Goal: Task Accomplishment & Management: Use online tool/utility

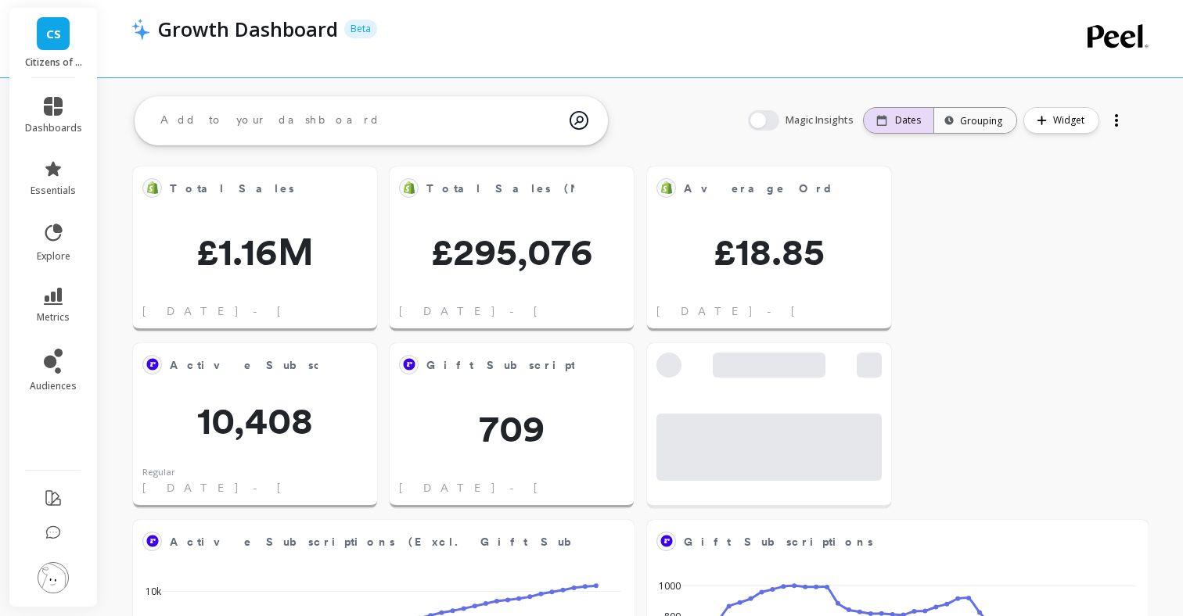
click at [909, 124] on p "Dates" at bounding box center [908, 120] width 26 height 13
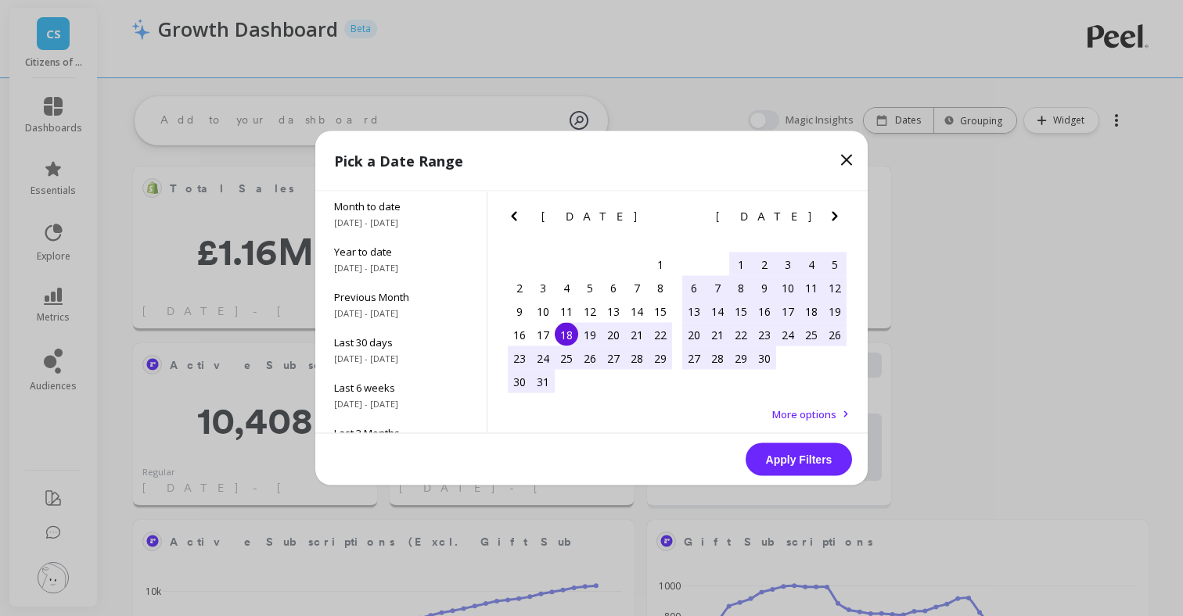
click at [838, 211] on icon "Next Month" at bounding box center [834, 216] width 19 height 19
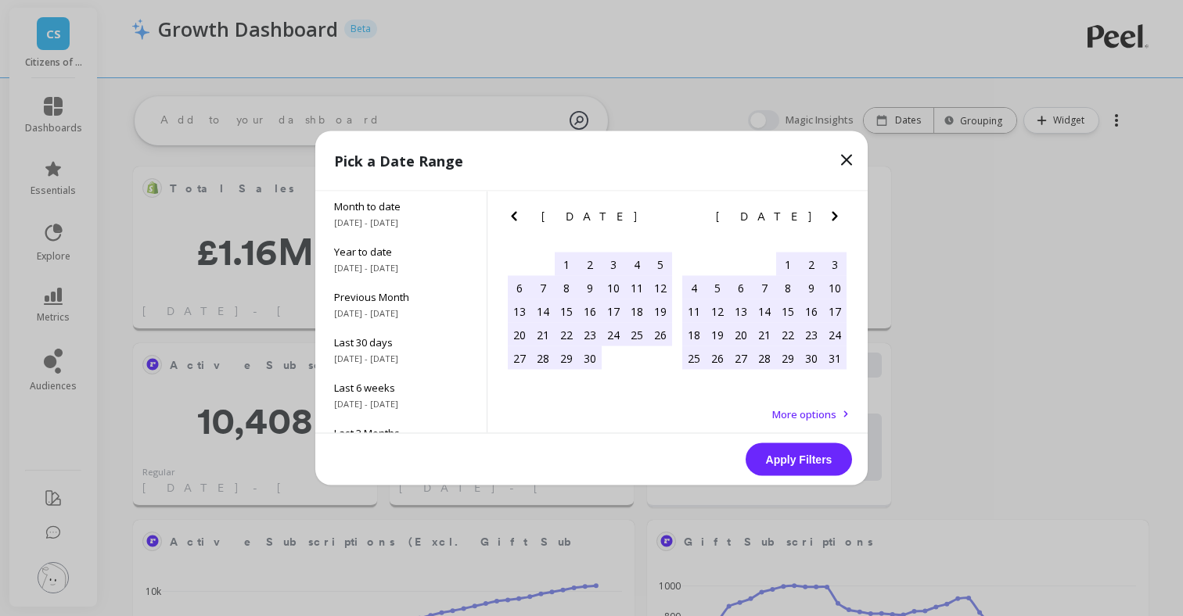
click at [838, 211] on icon "Next Month" at bounding box center [834, 216] width 19 height 19
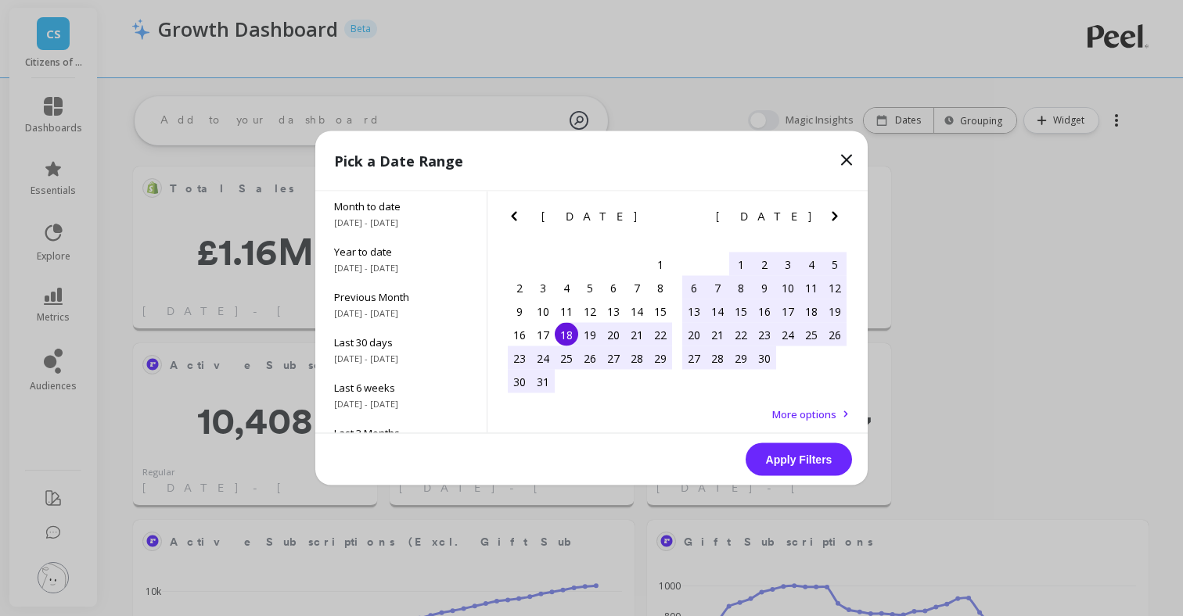
click at [838, 211] on icon "Next Month" at bounding box center [834, 216] width 19 height 19
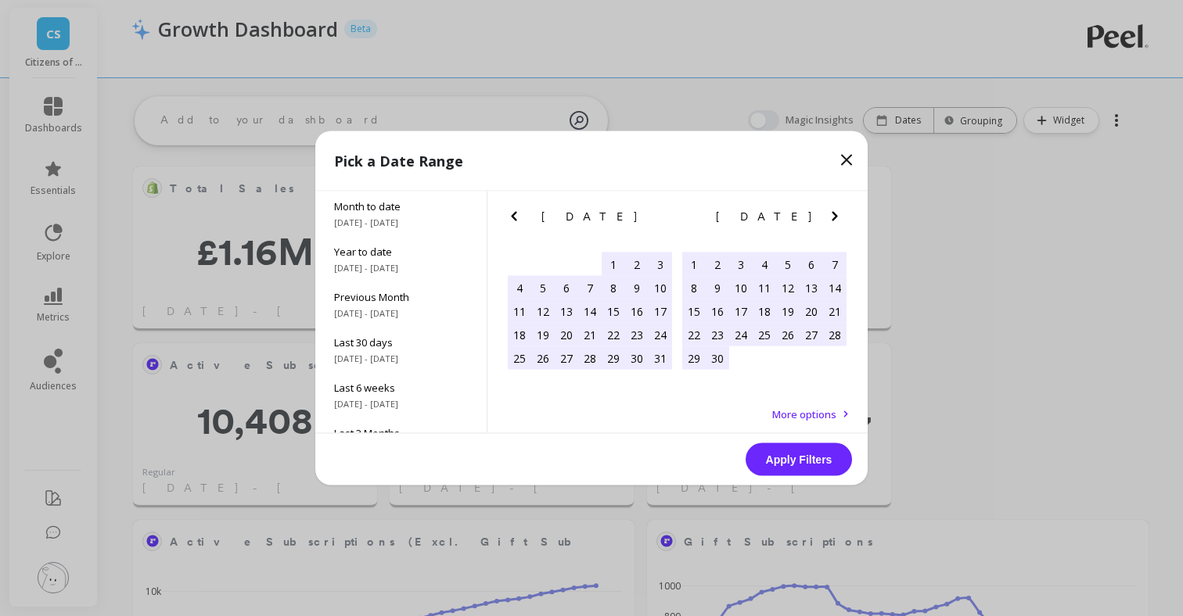
click at [838, 211] on icon "Next Month" at bounding box center [834, 216] width 19 height 19
click at [716, 261] on div "1" at bounding box center [716, 264] width 23 height 23
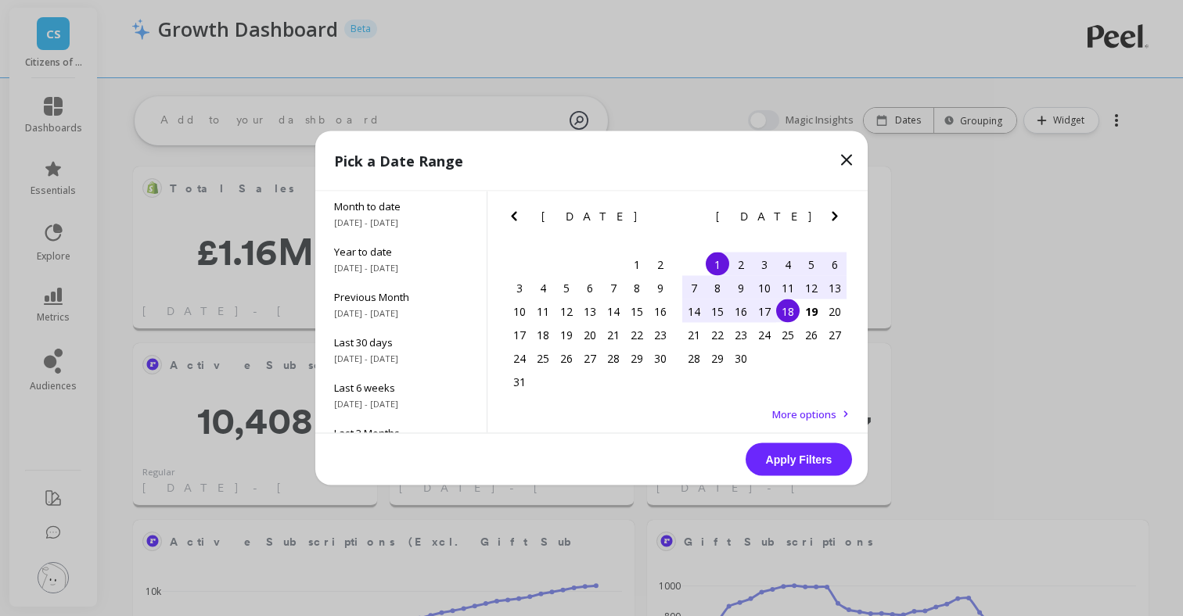
click at [787, 314] on div "18" at bounding box center [787, 311] width 23 height 23
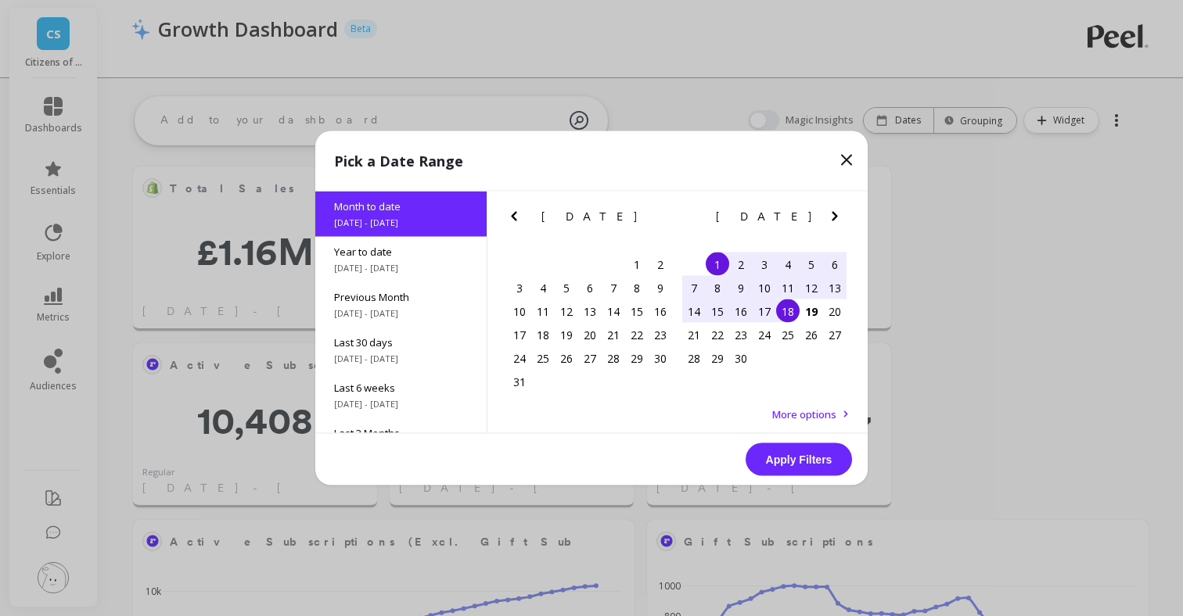
click at [805, 460] on button "Apply Filters" at bounding box center [798, 459] width 106 height 33
